Goal: Task Accomplishment & Management: Use online tool/utility

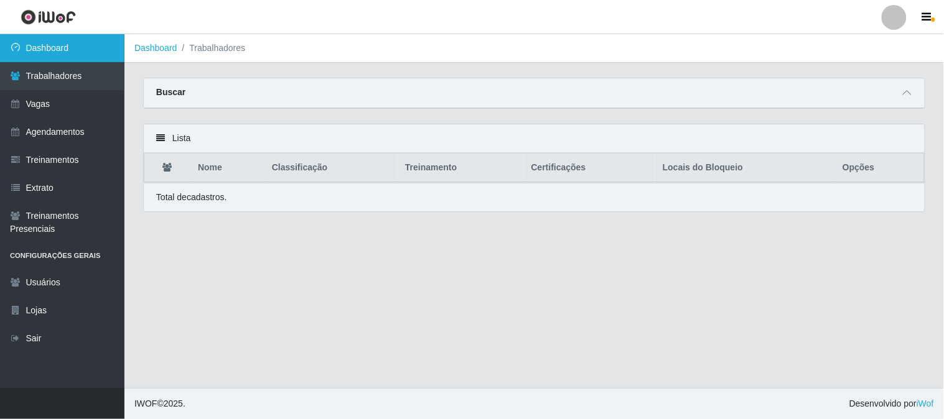
click at [64, 50] on link "Dashboard" at bounding box center [62, 48] width 124 height 28
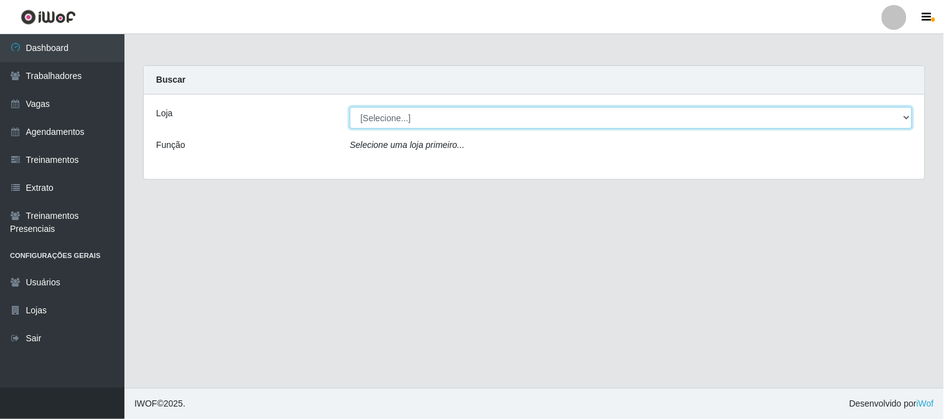
click at [414, 121] on select "[Selecione...] Sapore D'italia" at bounding box center [631, 118] width 562 height 22
select select "266"
click at [350, 107] on select "[Selecione...] Sapore D'italia" at bounding box center [631, 118] width 562 height 22
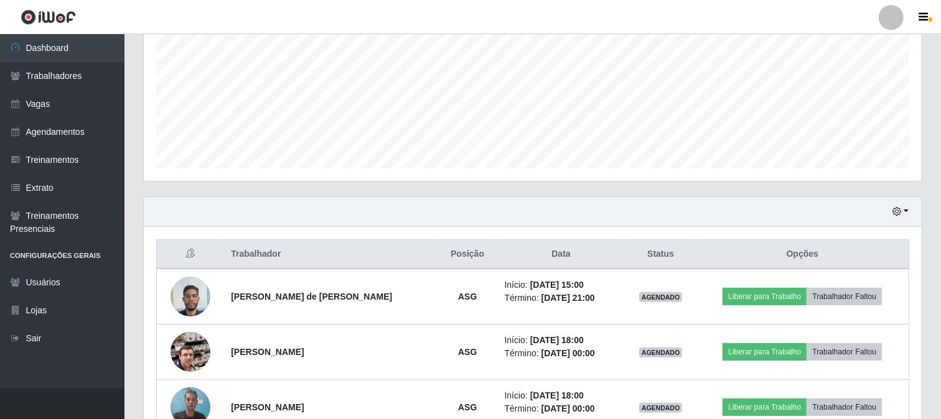
scroll to position [345, 0]
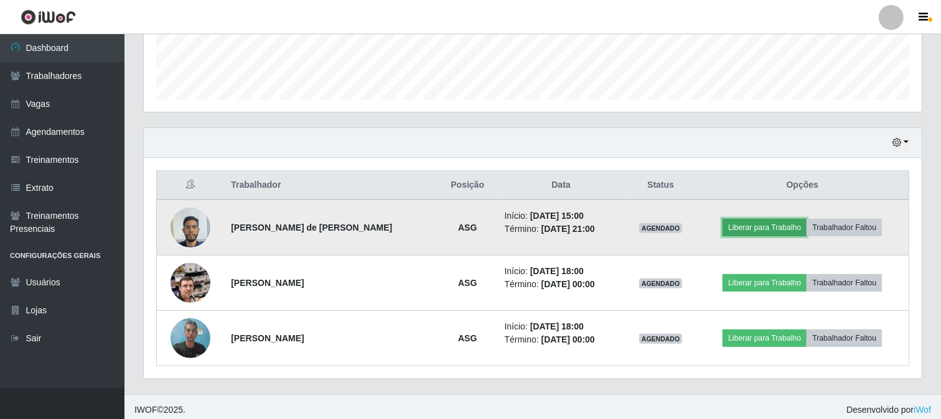
click at [760, 226] on button "Liberar para Trabalho" at bounding box center [764, 227] width 84 height 17
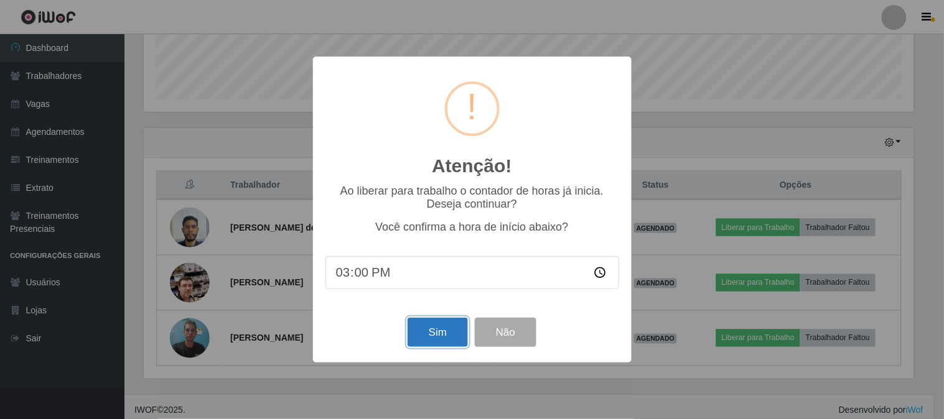
click at [445, 334] on button "Sim" at bounding box center [437, 332] width 60 height 29
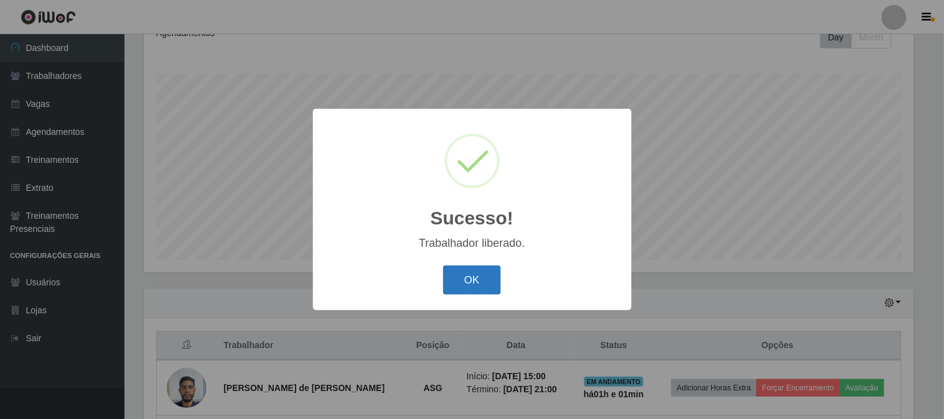
click at [471, 287] on button "OK" at bounding box center [472, 280] width 58 height 29
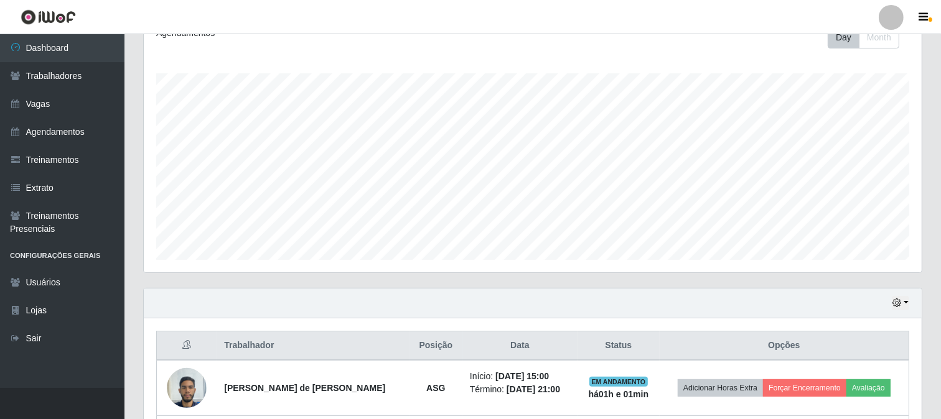
scroll to position [351, 0]
